Goal: Task Accomplishment & Management: Manage account settings

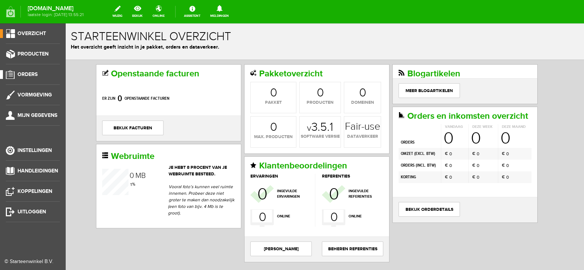
click at [29, 73] on span "Orders" at bounding box center [28, 74] width 20 height 6
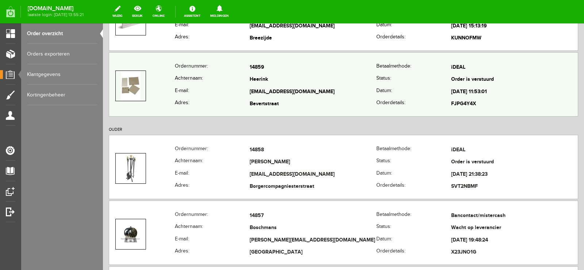
scroll to position [256, 0]
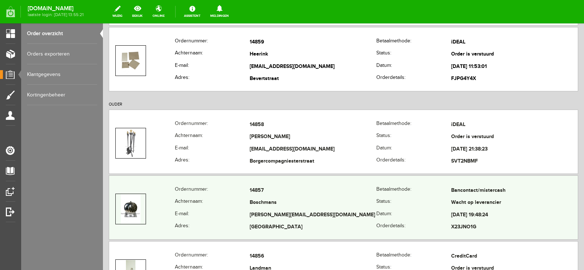
click at [325, 204] on td "Boschmans" at bounding box center [313, 203] width 127 height 12
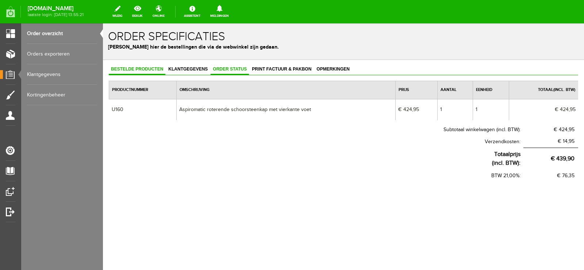
click at [230, 68] on span "Order status" at bounding box center [230, 68] width 38 height 5
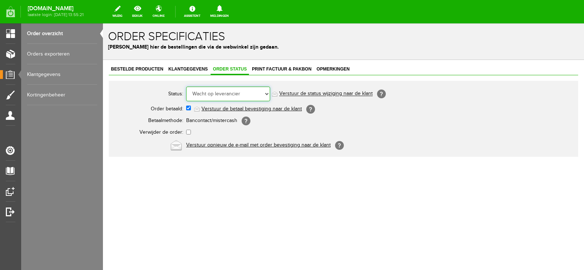
click at [267, 92] on select "Order niet afgerond Nieuw Order in behandeling Wacht op leverancier Wacht op be…" at bounding box center [228, 94] width 84 height 15
select select "14"
click at [186, 87] on select "Order niet afgerond Nieuw Order in behandeling Wacht op leverancier Wacht op be…" at bounding box center [228, 94] width 84 height 15
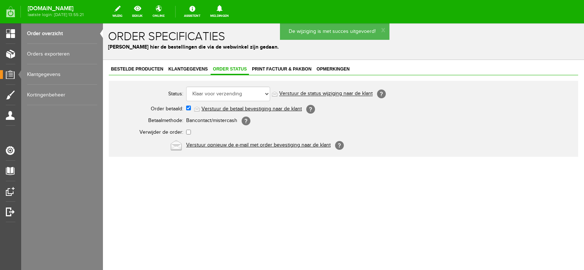
click at [332, 93] on link "Verstuur de status wijziging naar de klant" at bounding box center [325, 94] width 93 height 6
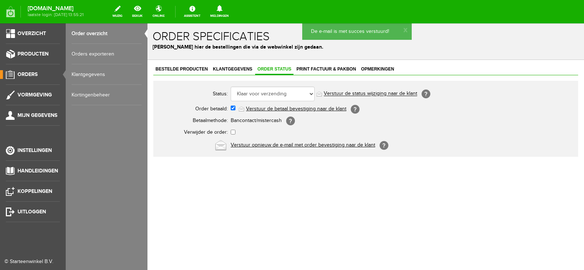
click at [32, 74] on span "Orders" at bounding box center [28, 74] width 20 height 6
